Goal: Navigation & Orientation: Find specific page/section

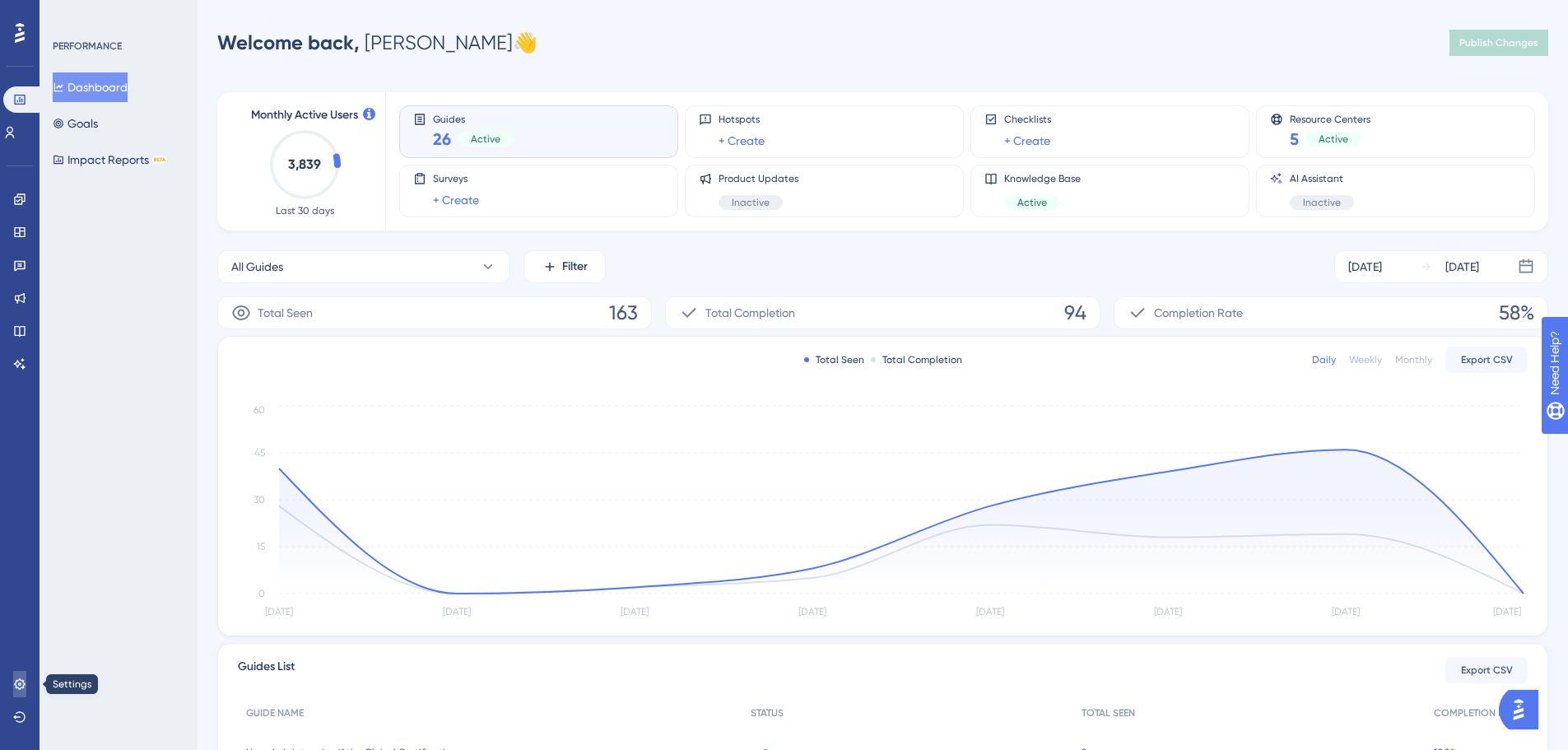
click at [23, 687] on icon at bounding box center [20, 684] width 11 height 11
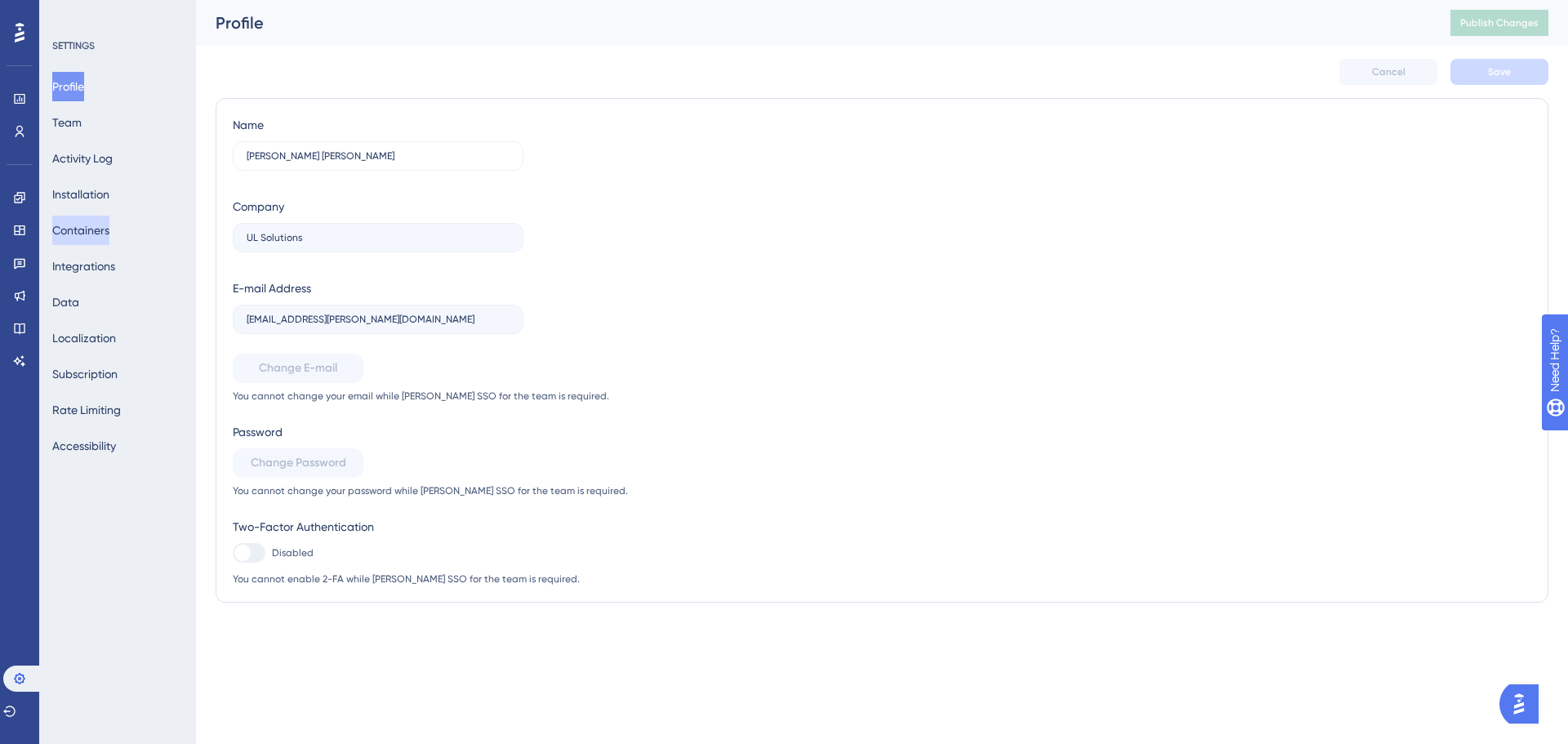
click at [109, 223] on button "Containers" at bounding box center [81, 230] width 57 height 30
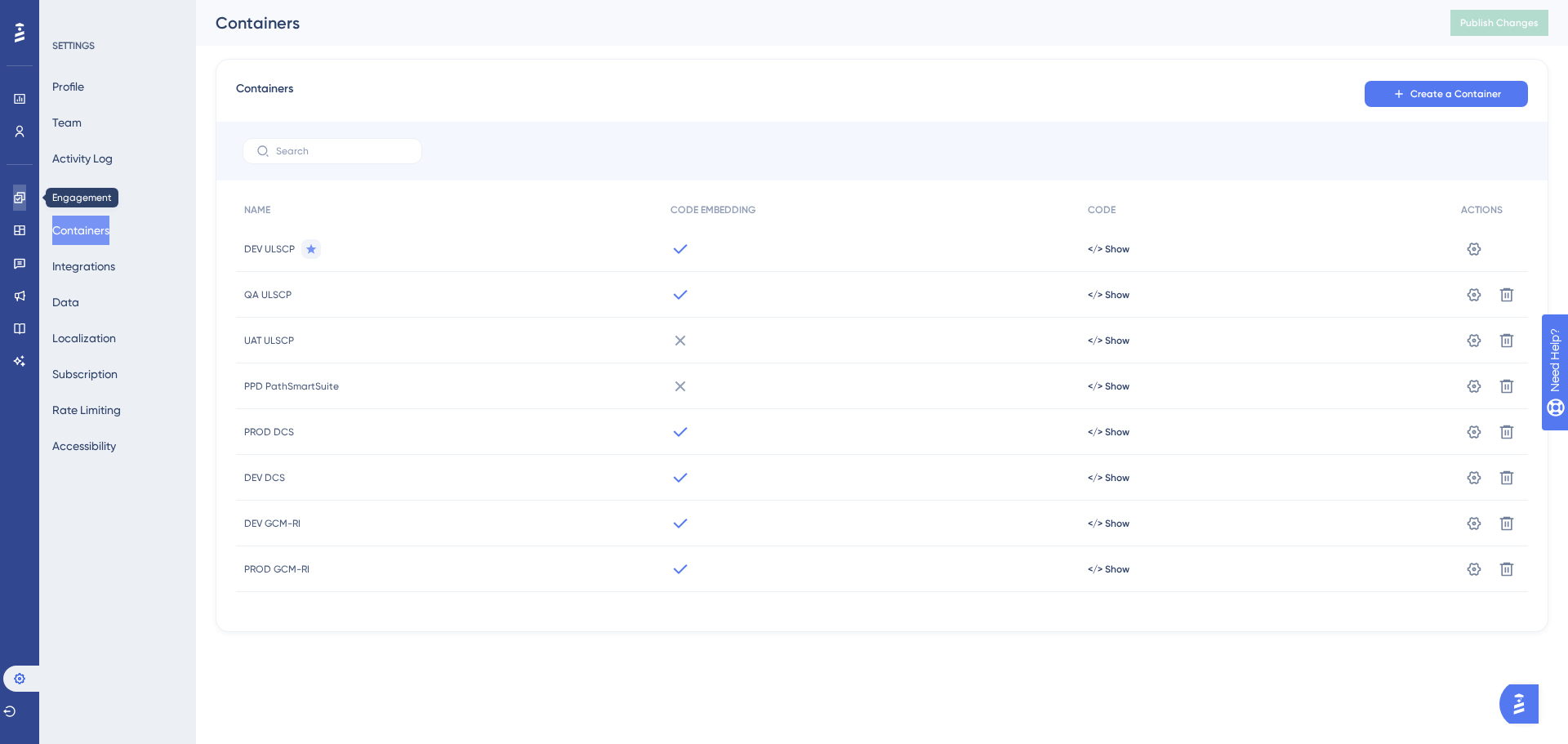
click at [15, 198] on icon at bounding box center [20, 197] width 13 height 13
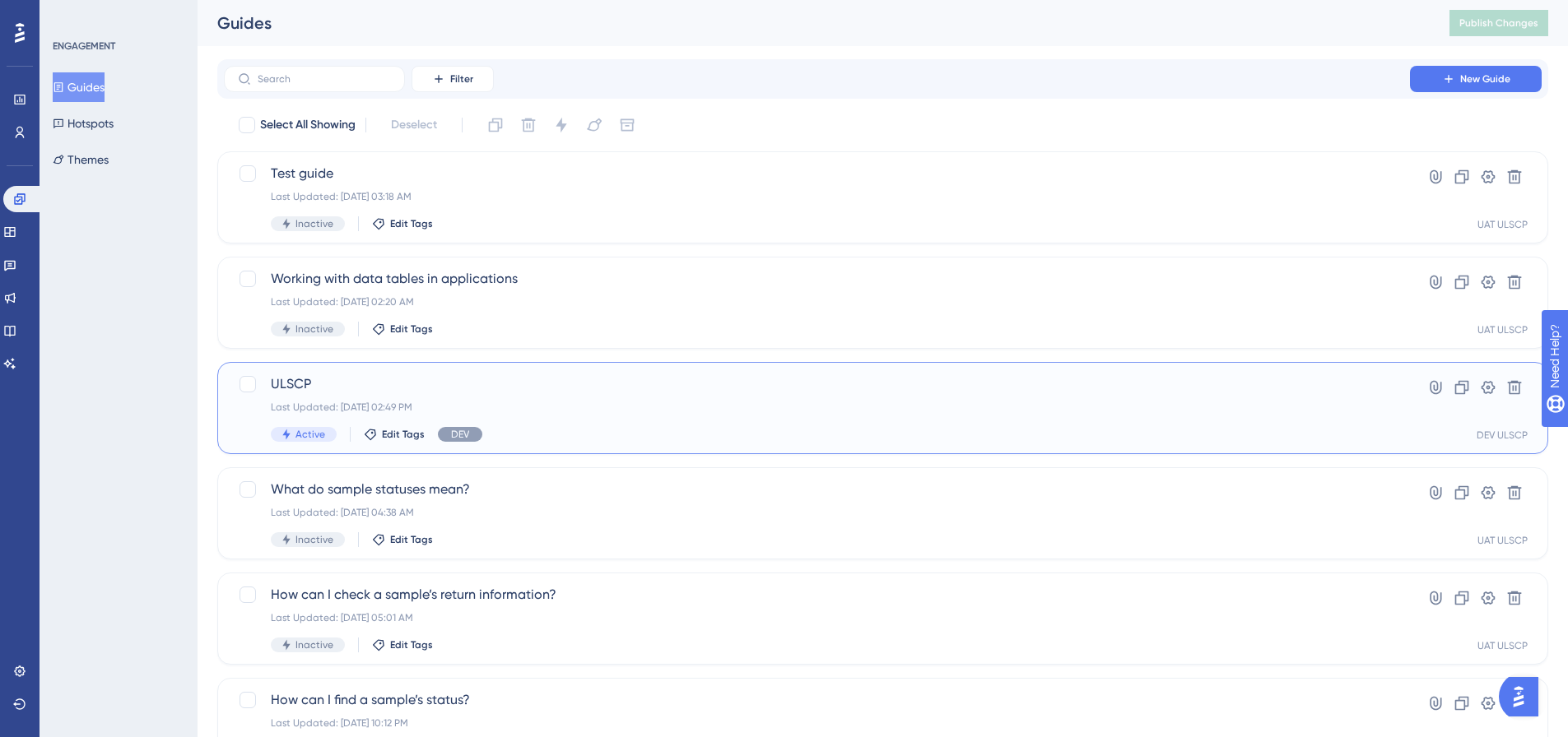
click at [507, 384] on span "ULSCP" at bounding box center [816, 384] width 1093 height 20
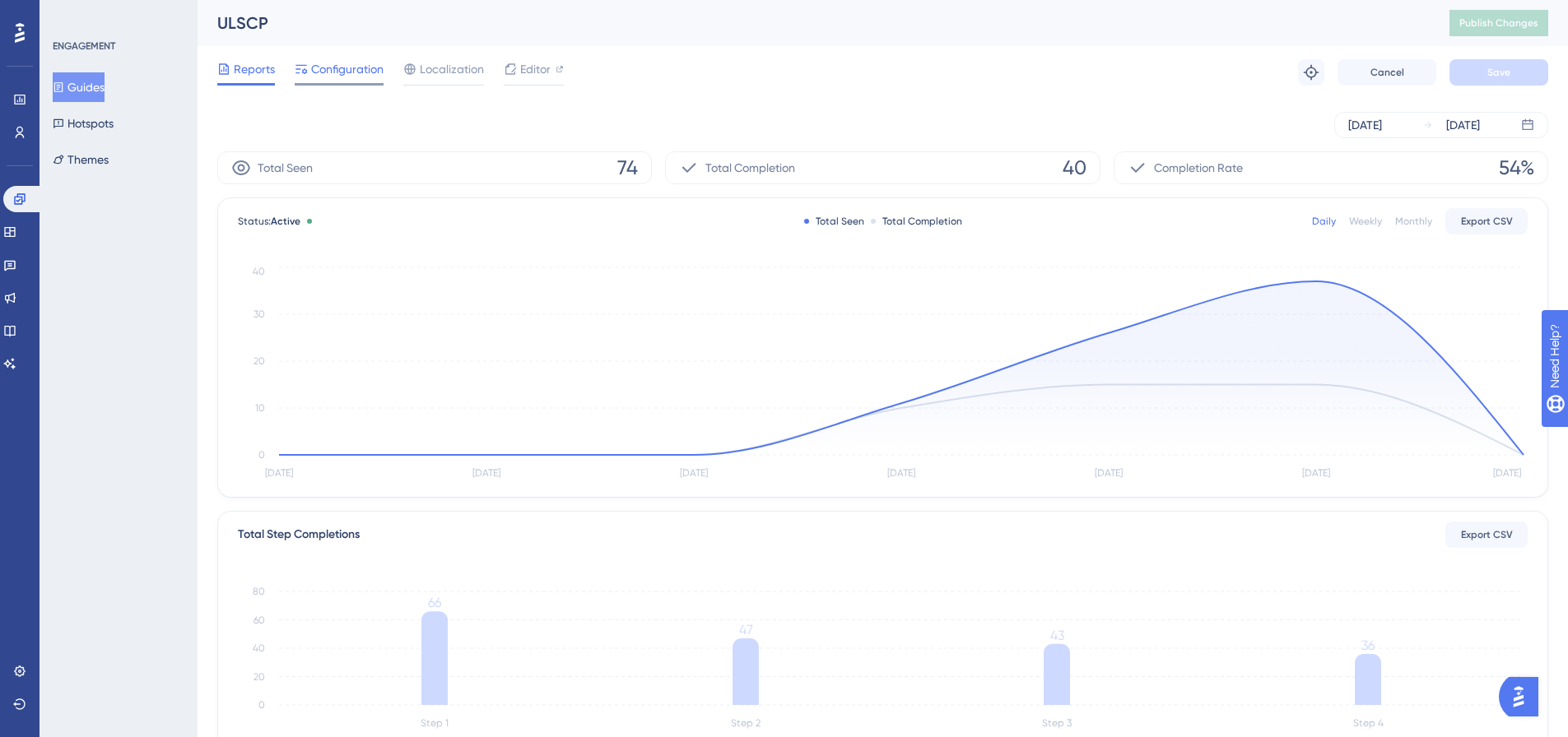
click at [343, 72] on span "Configuration" at bounding box center [347, 69] width 72 height 20
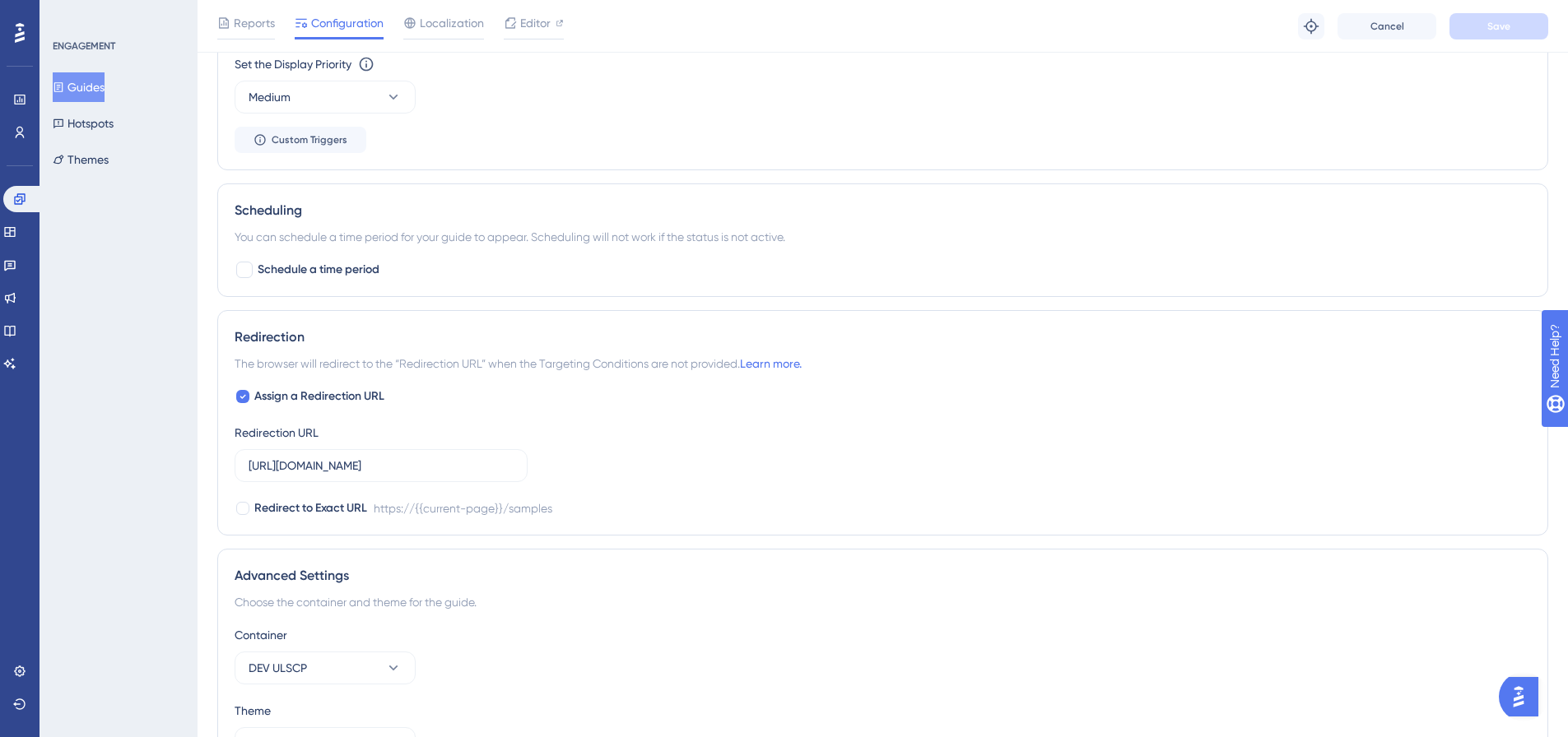
scroll to position [1298, 0]
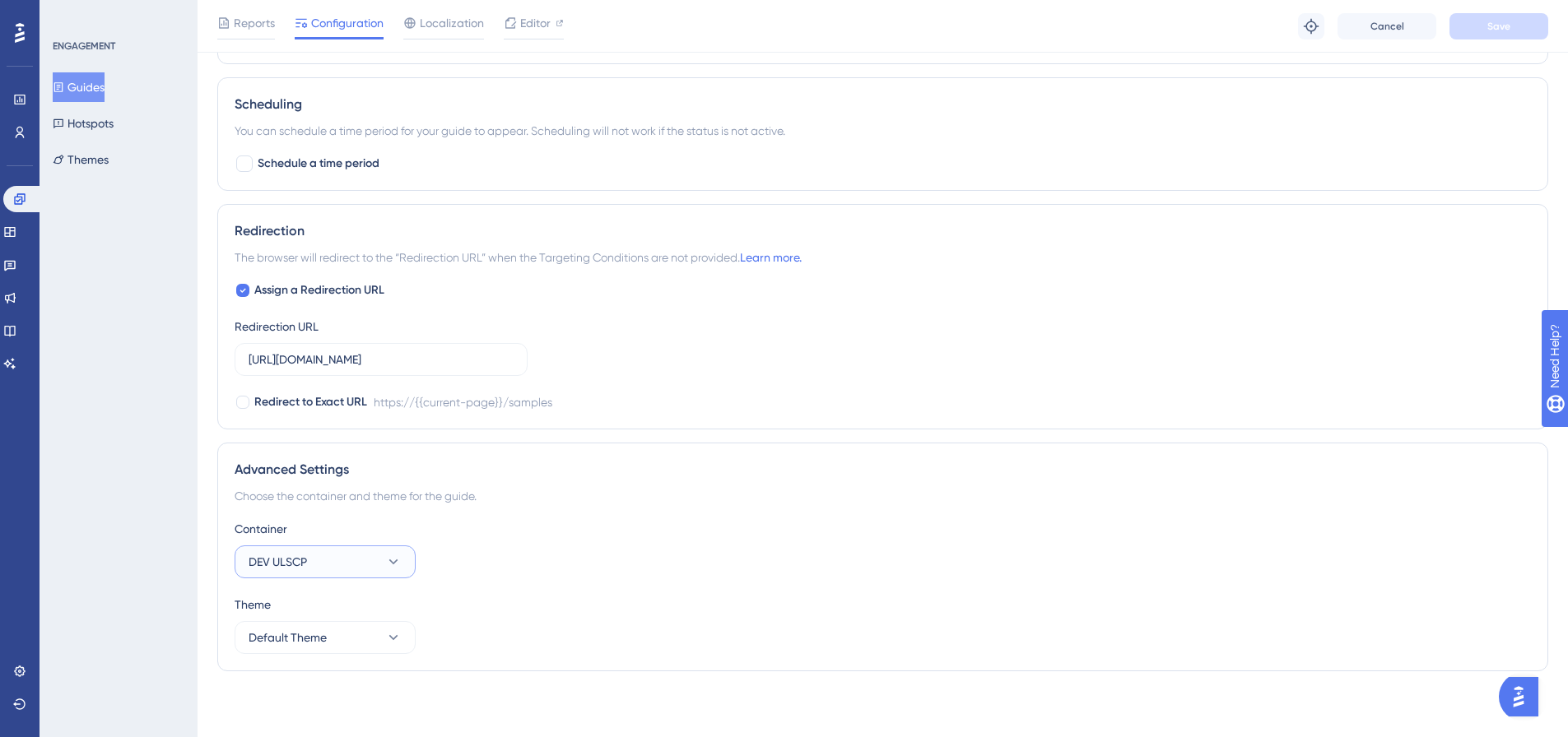
click at [363, 571] on button "DEV ULSCP" at bounding box center [325, 562] width 181 height 32
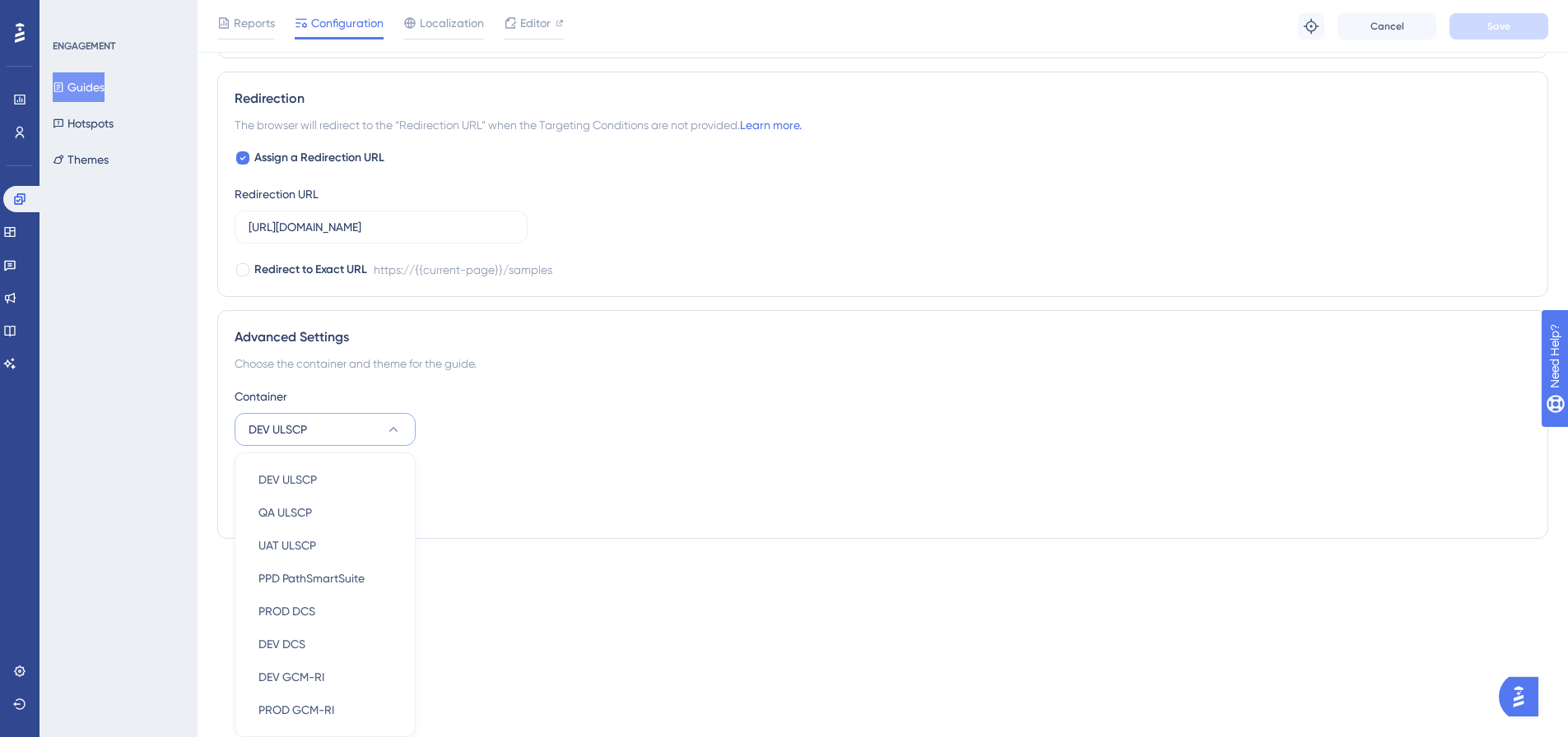
click at [595, 464] on div "Theme" at bounding box center [882, 473] width 1296 height 20
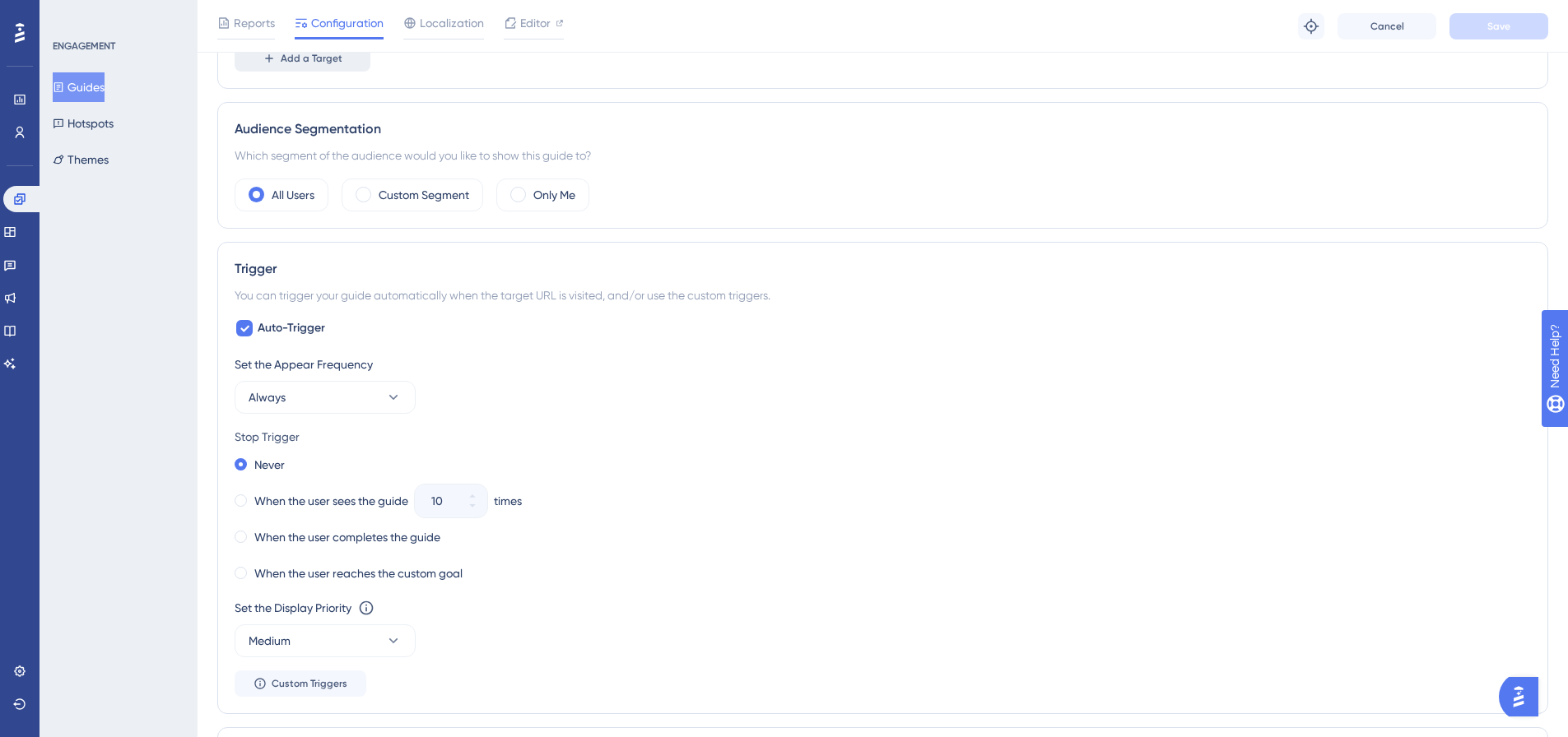
scroll to position [393, 0]
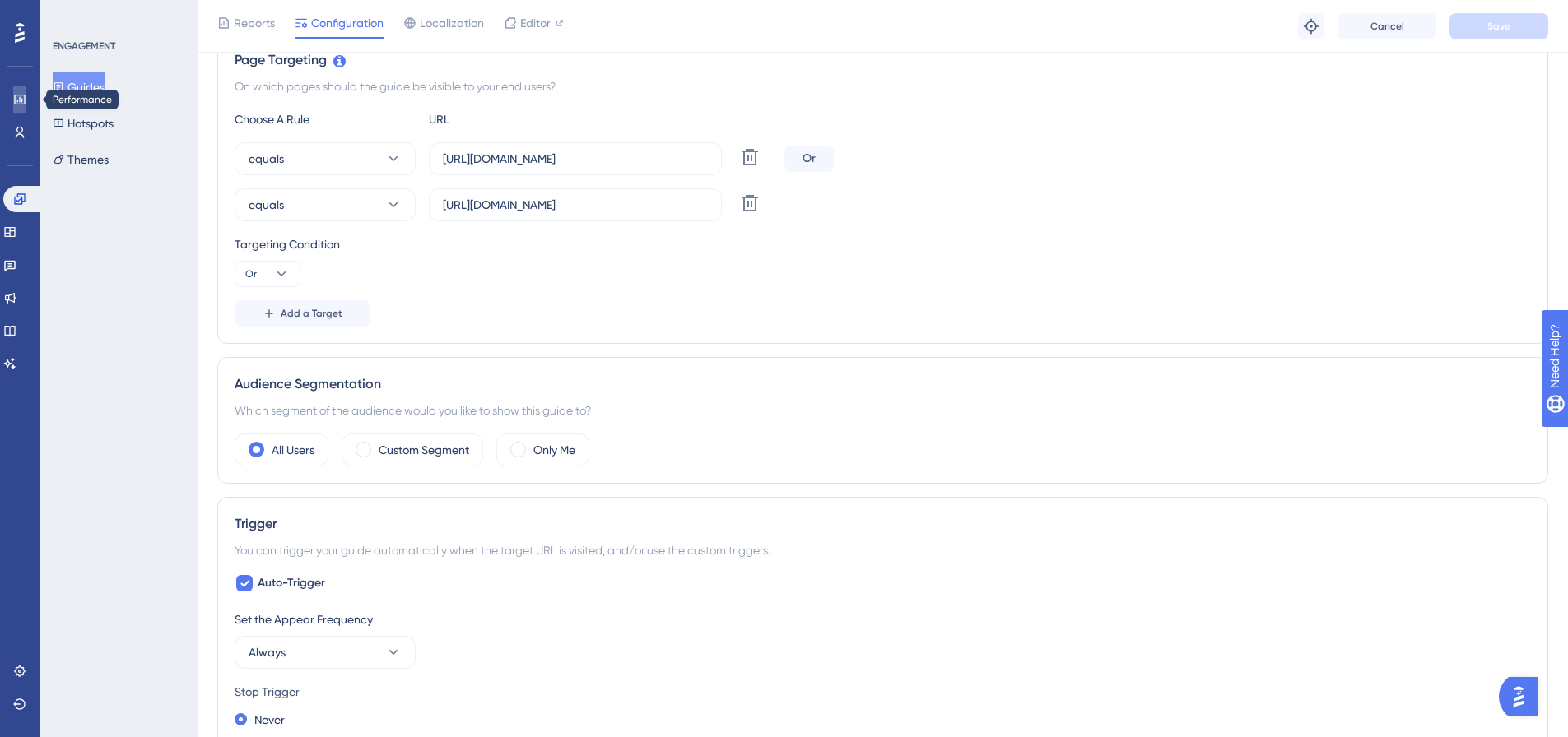
click at [0, 0] on icon at bounding box center [0, 0] width 0 height 0
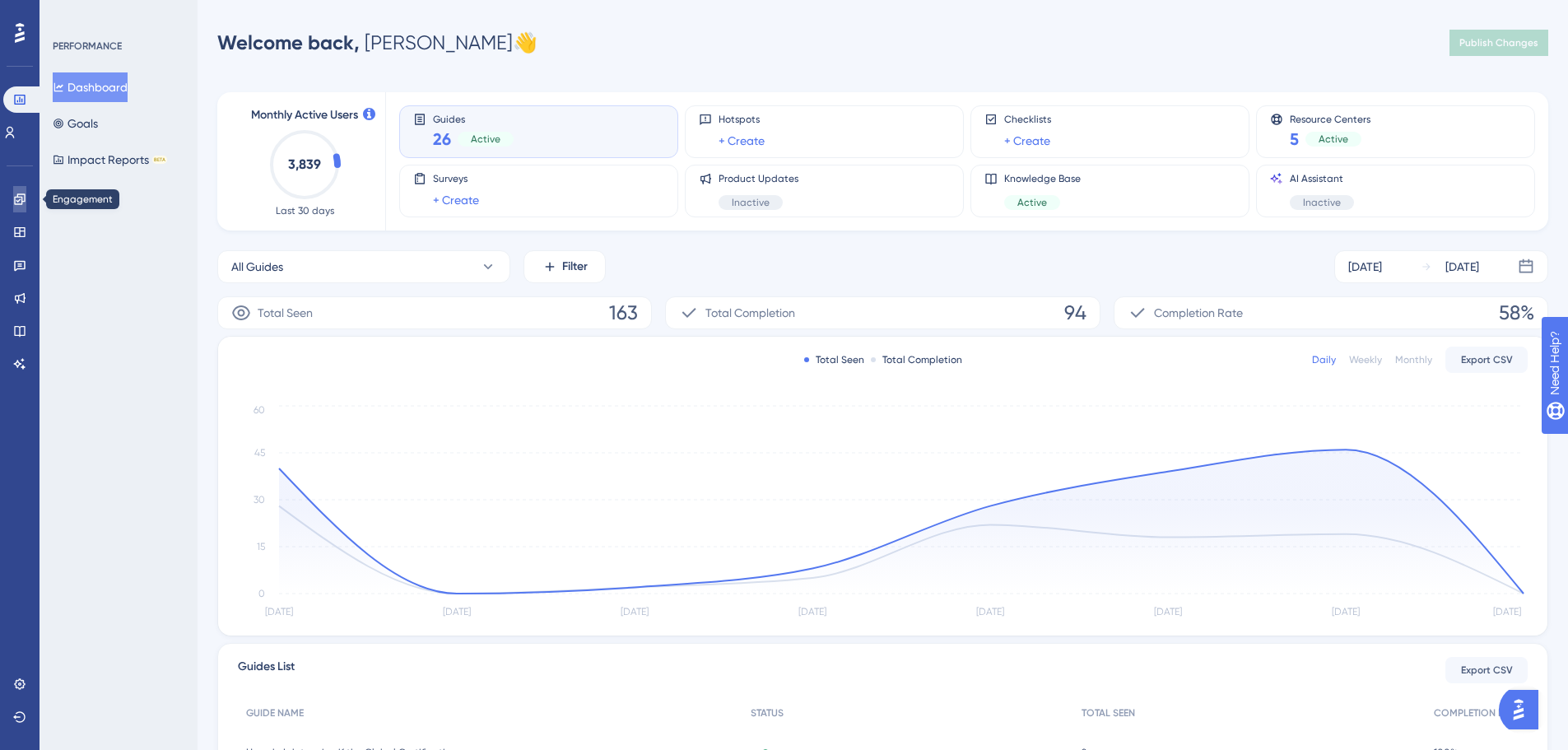
click at [15, 197] on icon at bounding box center [20, 199] width 11 height 11
